Goal: Task Accomplishment & Management: Manage account settings

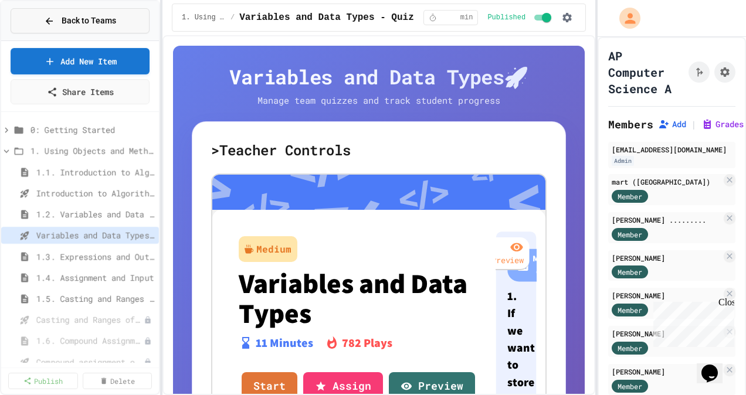
click at [104, 24] on span "Back to Teams" at bounding box center [89, 21] width 55 height 12
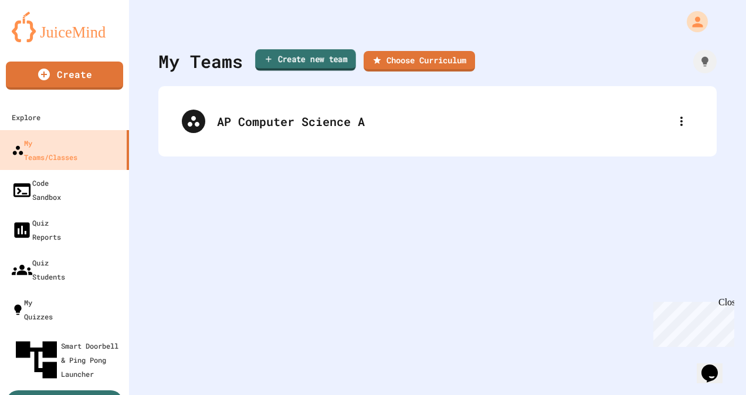
click at [326, 62] on link "Create new team" at bounding box center [305, 60] width 101 height 22
type input "*"
type input "******"
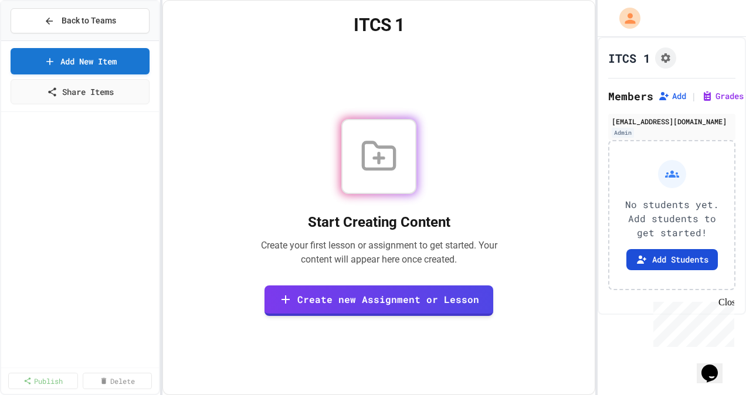
click at [672, 259] on button "Add Students" at bounding box center [673, 259] width 92 height 21
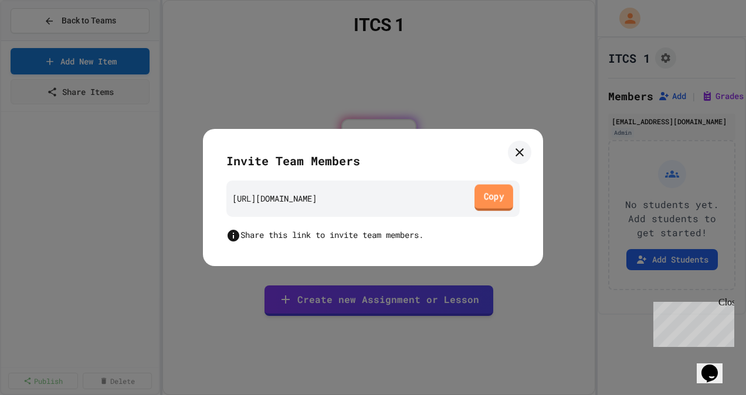
click at [482, 197] on link "Copy" at bounding box center [494, 197] width 39 height 26
click at [525, 150] on icon at bounding box center [520, 153] width 14 height 14
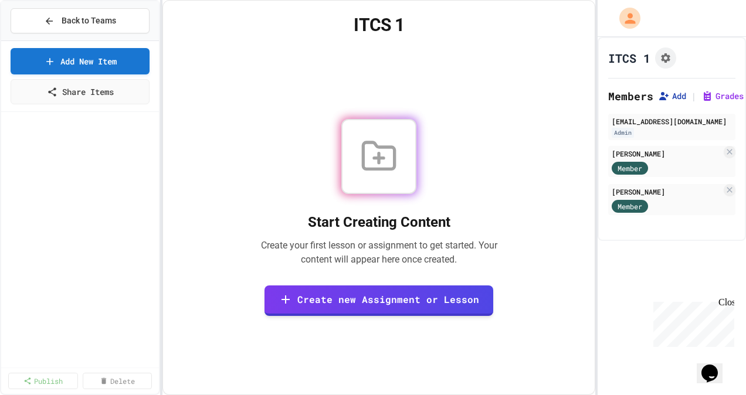
click at [675, 93] on button "Add" at bounding box center [672, 96] width 28 height 12
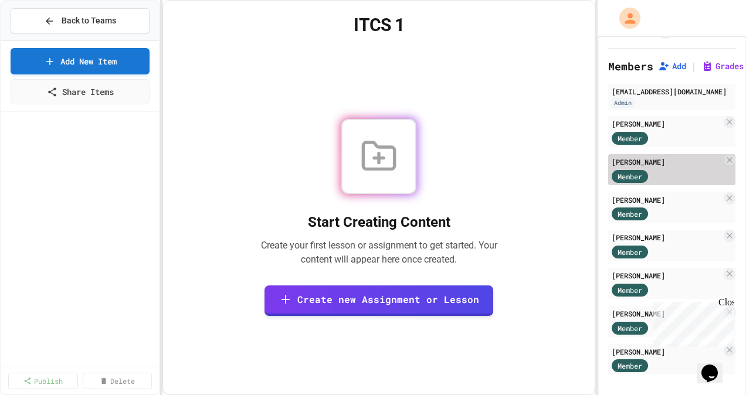
scroll to position [44, 0]
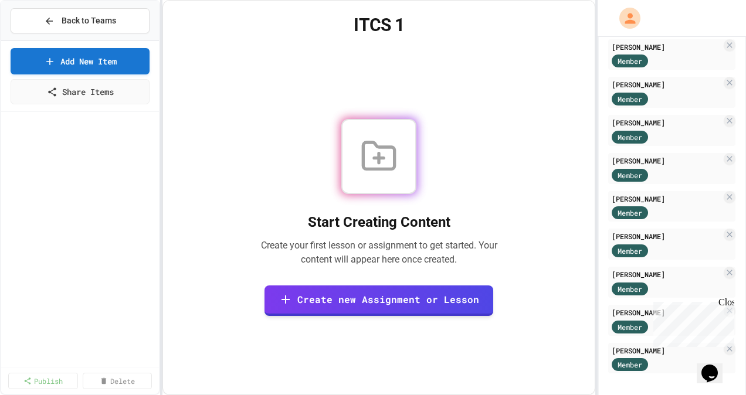
scroll to position [196, 0]
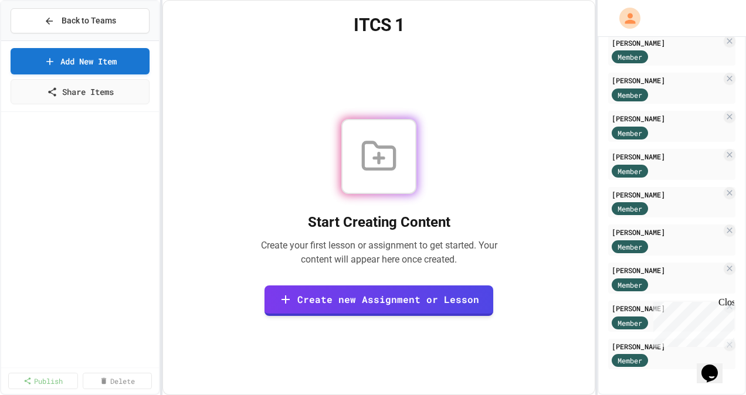
click at [729, 301] on div "Close" at bounding box center [726, 304] width 15 height 15
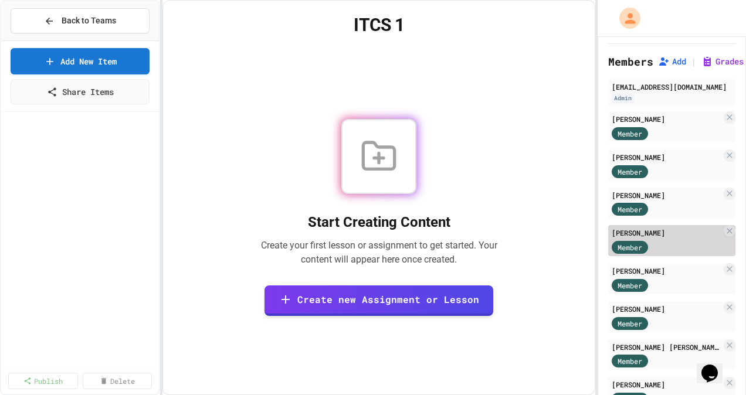
scroll to position [28, 0]
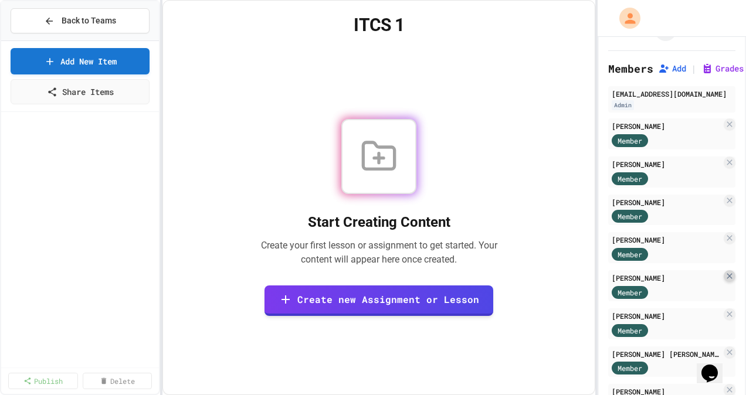
click at [725, 277] on icon at bounding box center [729, 276] width 9 height 9
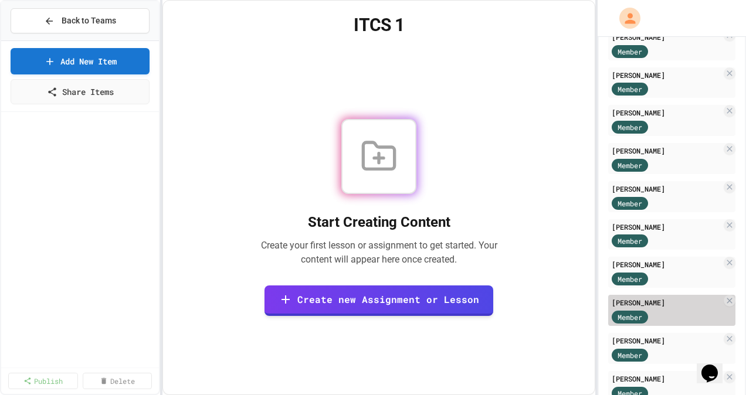
scroll to position [400, 0]
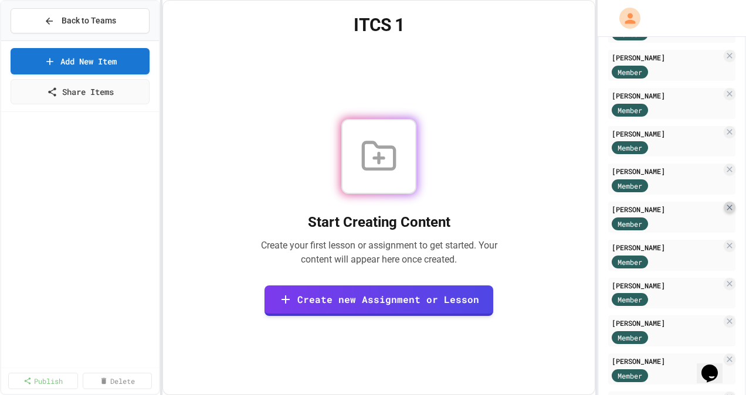
click at [725, 209] on icon at bounding box center [729, 207] width 9 height 9
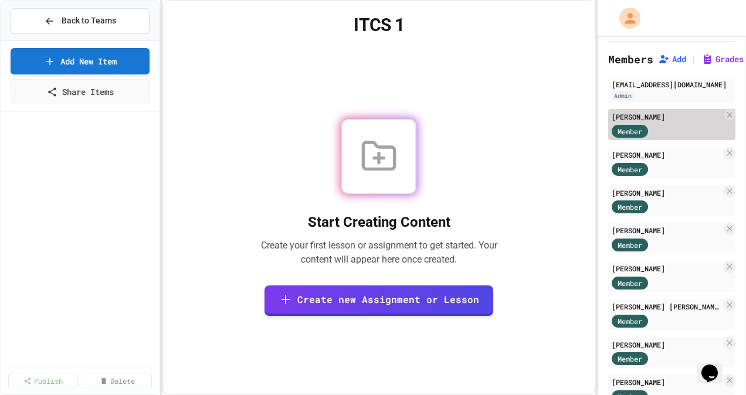
scroll to position [10, 0]
